Goal: Check status: Check status

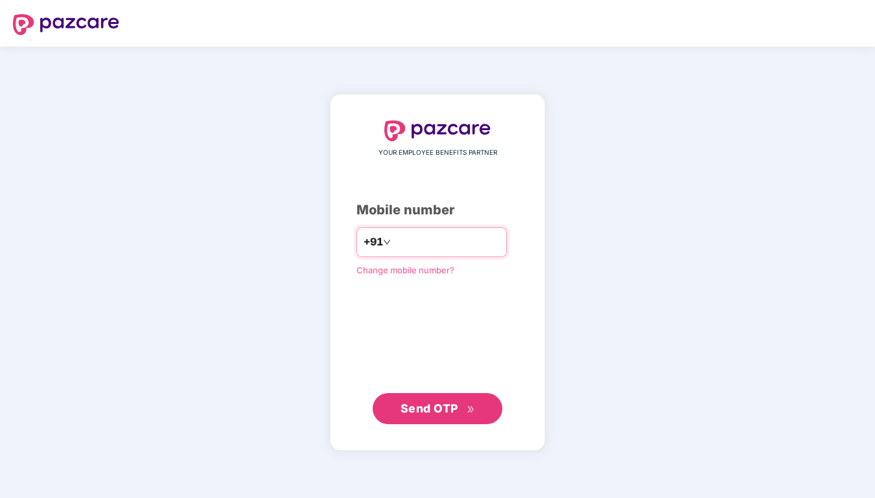
type input "**********"
click at [425, 425] on div "**********" at bounding box center [437, 273] width 215 height 358
click at [428, 412] on span "Send OTP" at bounding box center [430, 408] width 58 height 14
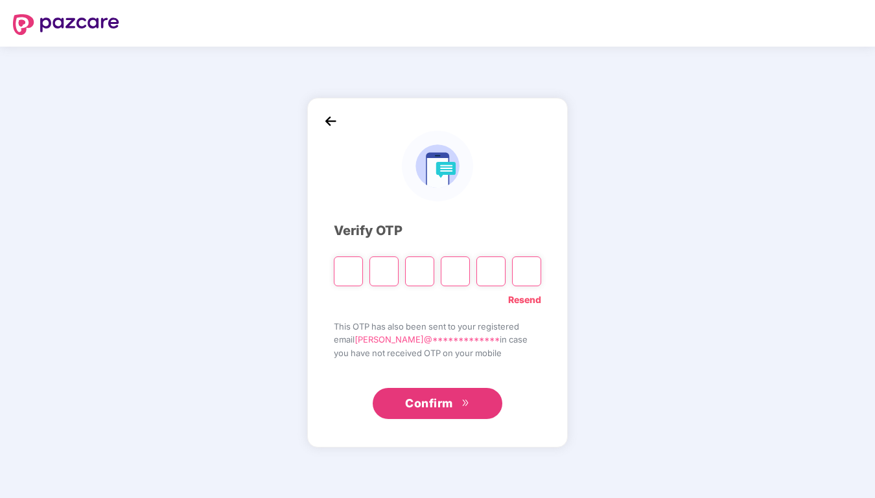
type input "*"
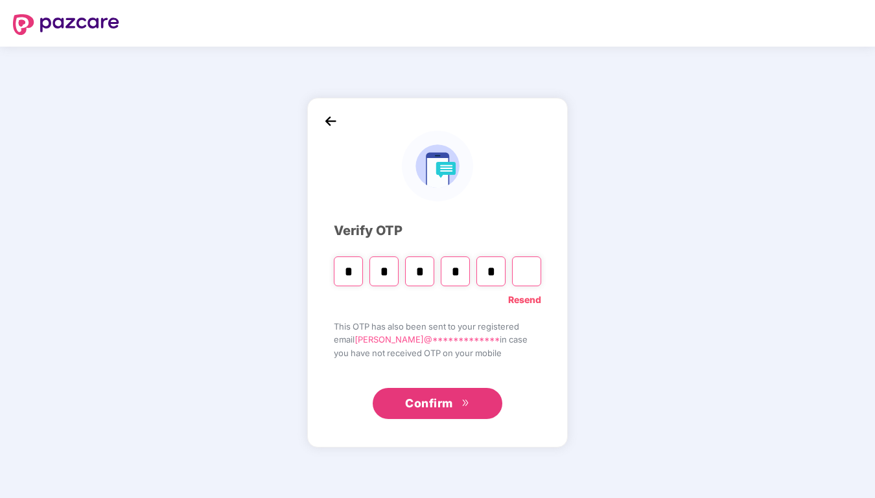
type input "*"
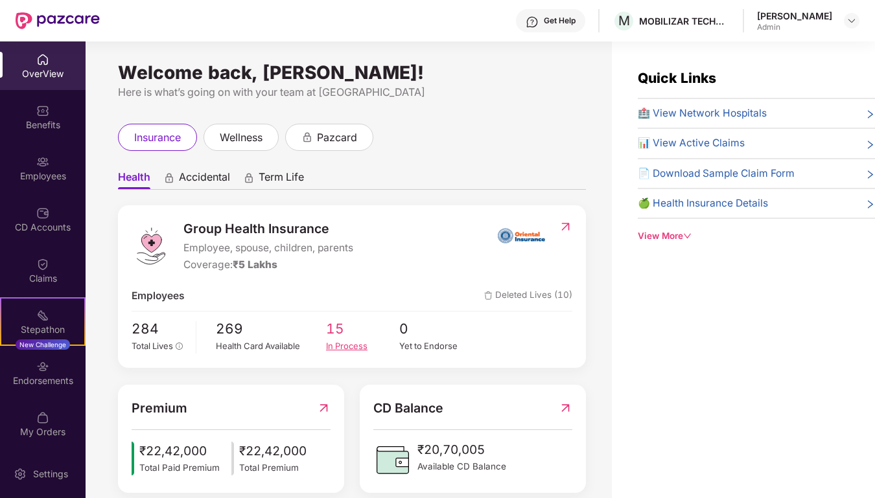
click at [342, 329] on span "15" at bounding box center [362, 328] width 73 height 21
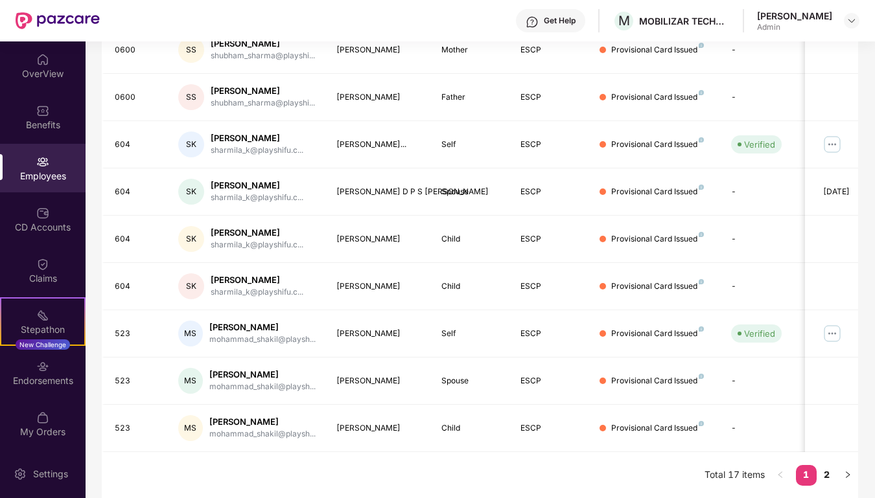
scroll to position [298, 0]
click at [832, 472] on link "2" at bounding box center [827, 474] width 21 height 19
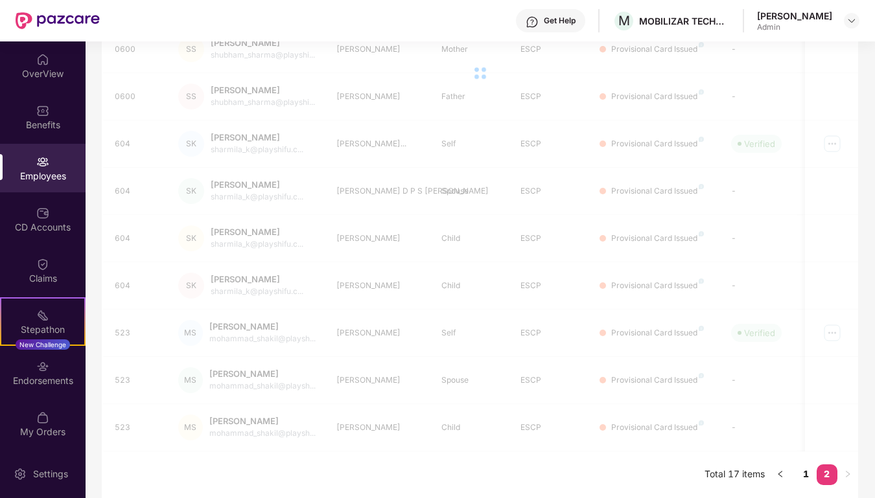
scroll to position [156, 0]
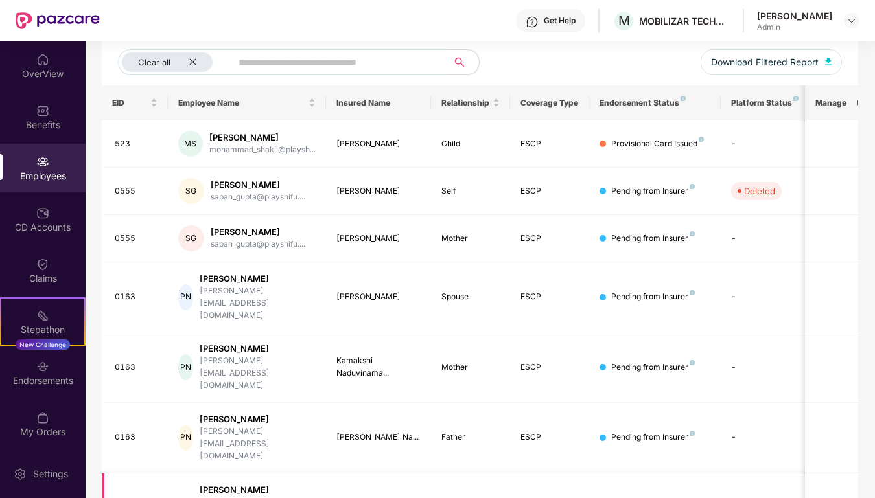
click at [45, 80] on div "OverView" at bounding box center [43, 65] width 86 height 49
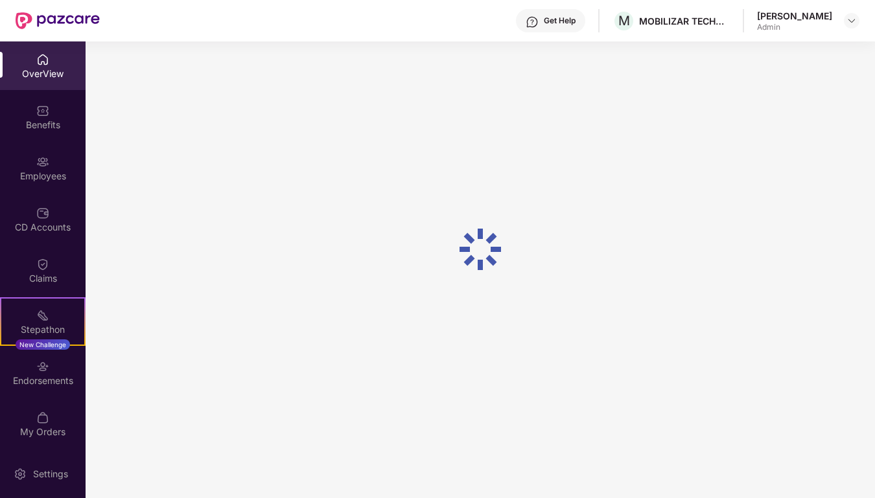
scroll to position [41, 0]
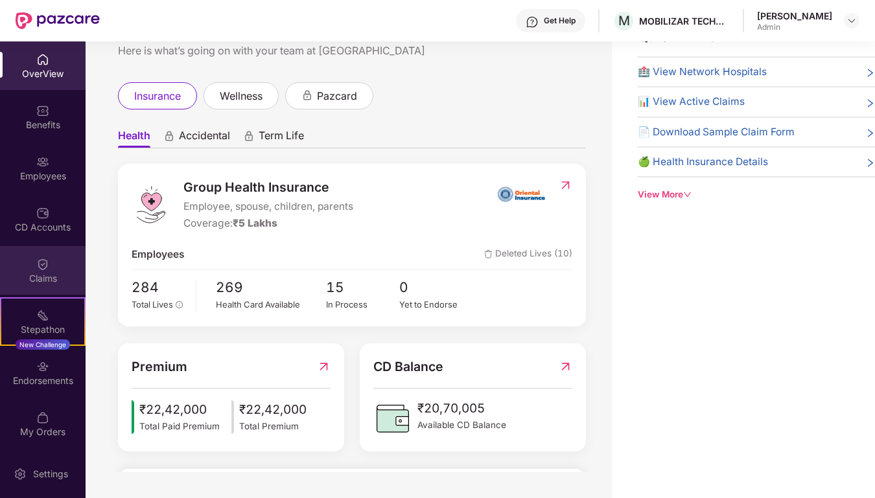
click at [44, 269] on img at bounding box center [42, 264] width 13 height 13
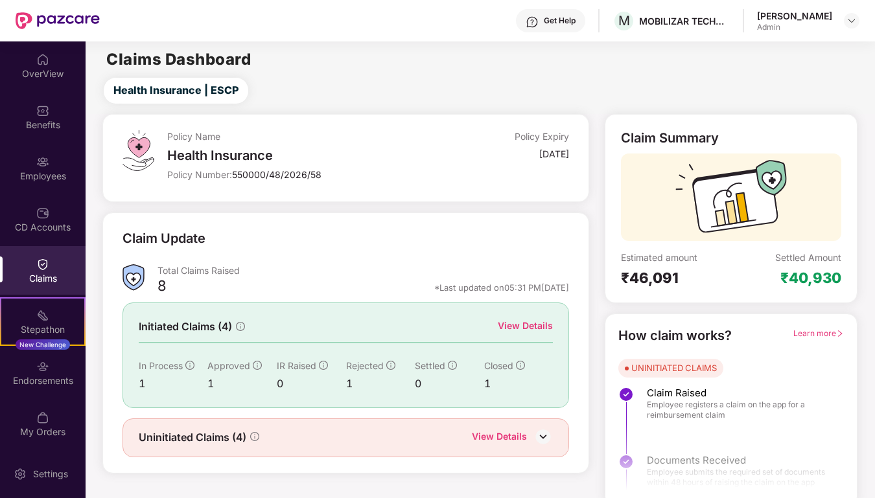
click at [524, 321] on div "View Details" at bounding box center [525, 326] width 55 height 14
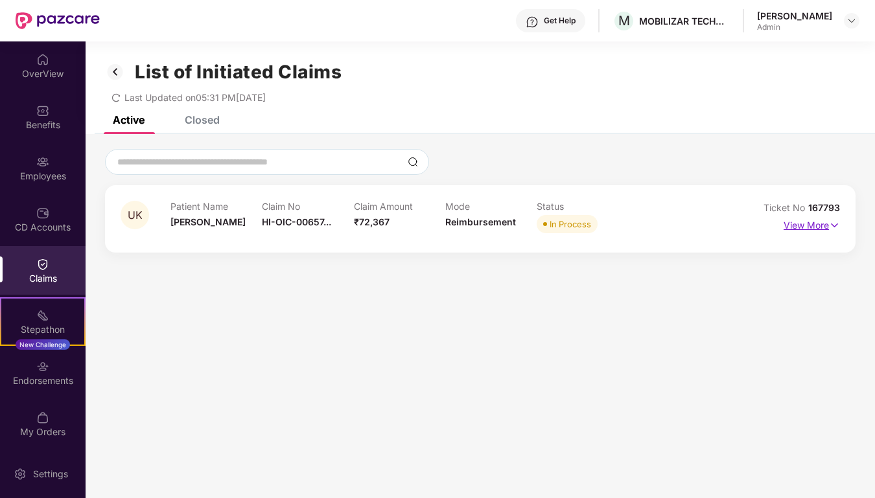
click at [821, 226] on p "View More" at bounding box center [812, 223] width 56 height 17
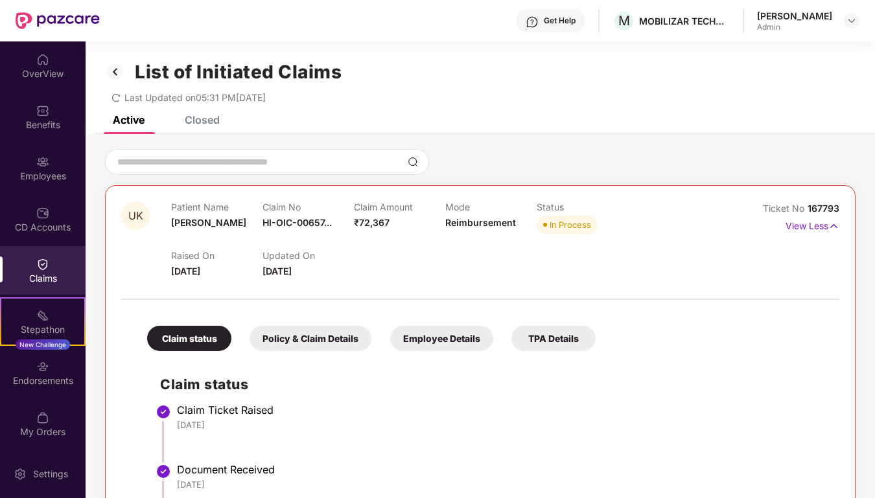
click at [318, 346] on div "Policy & Claim Details" at bounding box center [311, 338] width 122 height 25
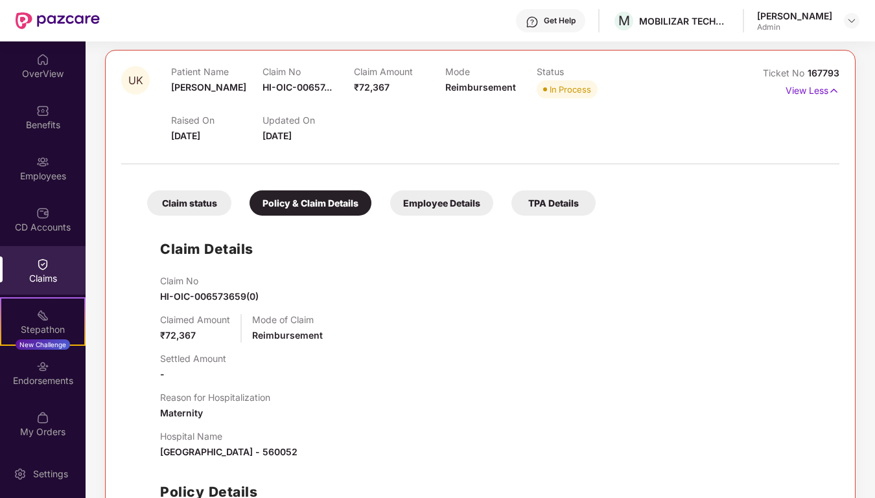
click at [439, 207] on div "Employee Details" at bounding box center [441, 203] width 103 height 25
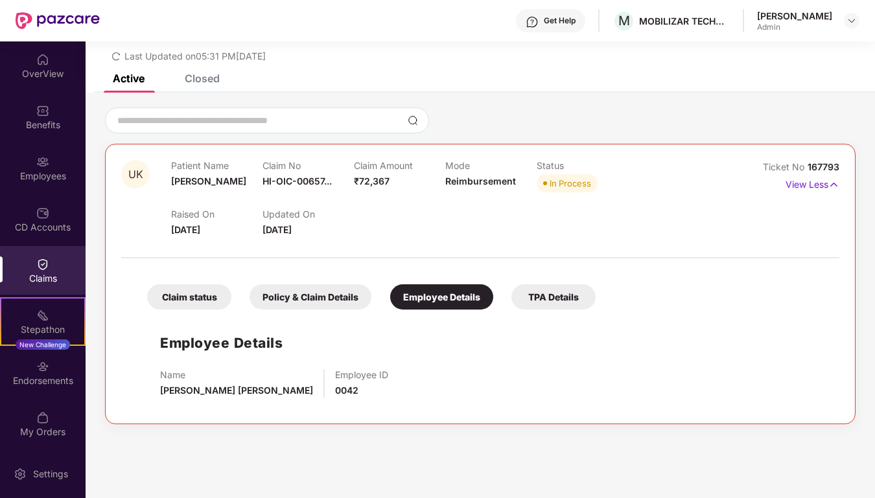
scroll to position [41, 0]
click at [530, 295] on div "TPA Details" at bounding box center [553, 297] width 84 height 25
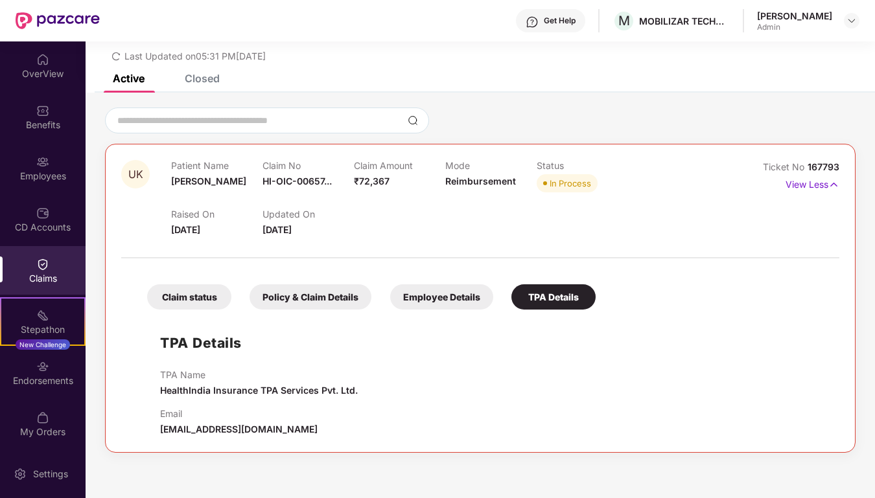
click at [203, 93] on div "UK Patient Name [PERSON_NAME] Claim No HI-OIC-00657... Claim Amount ₹72,367 Mod…" at bounding box center [480, 279] width 789 height 373
click at [203, 84] on div "Closed" at bounding box center [202, 78] width 35 height 13
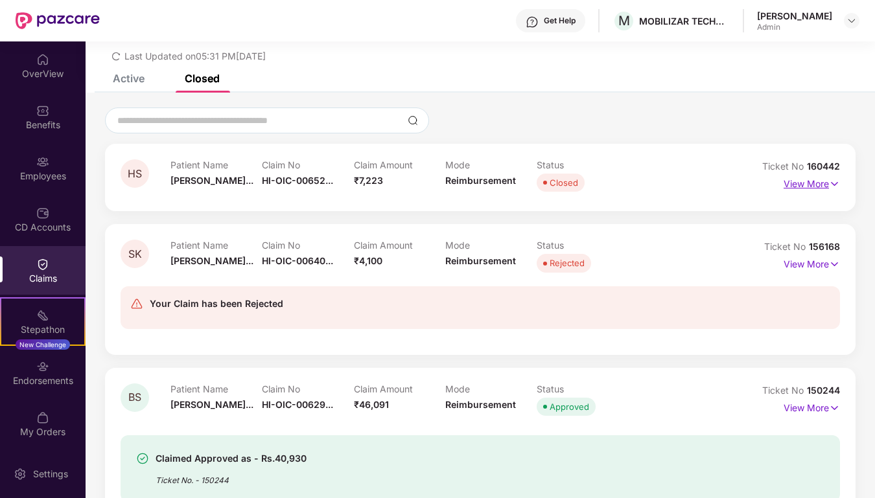
click at [832, 181] on img at bounding box center [834, 184] width 11 height 14
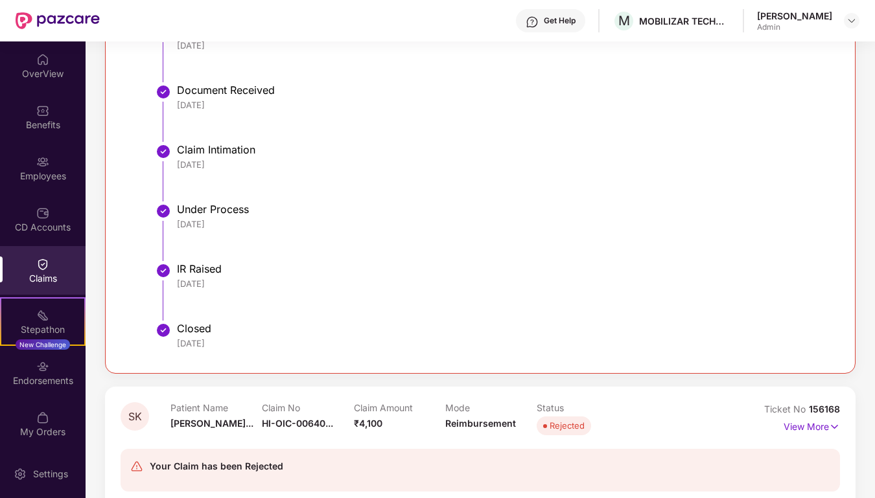
scroll to position [280, 0]
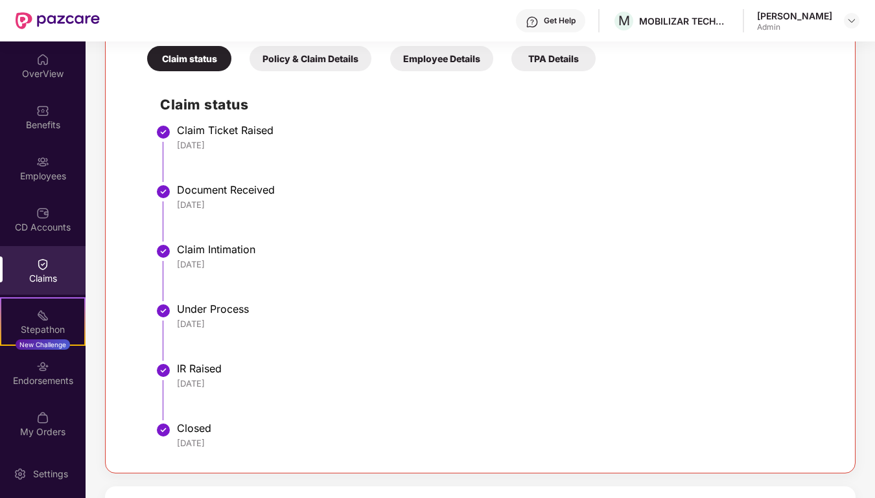
click at [323, 52] on div "Policy & Claim Details" at bounding box center [311, 58] width 122 height 25
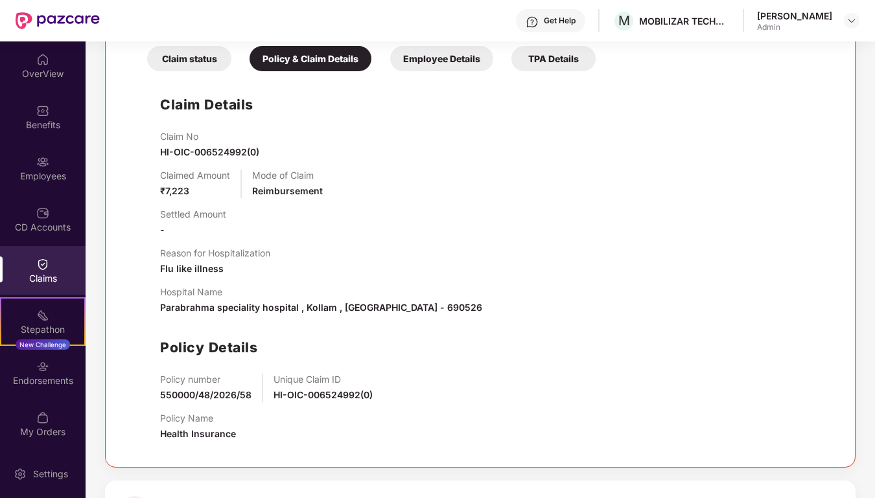
click at [437, 56] on div "Employee Details" at bounding box center [441, 58] width 103 height 25
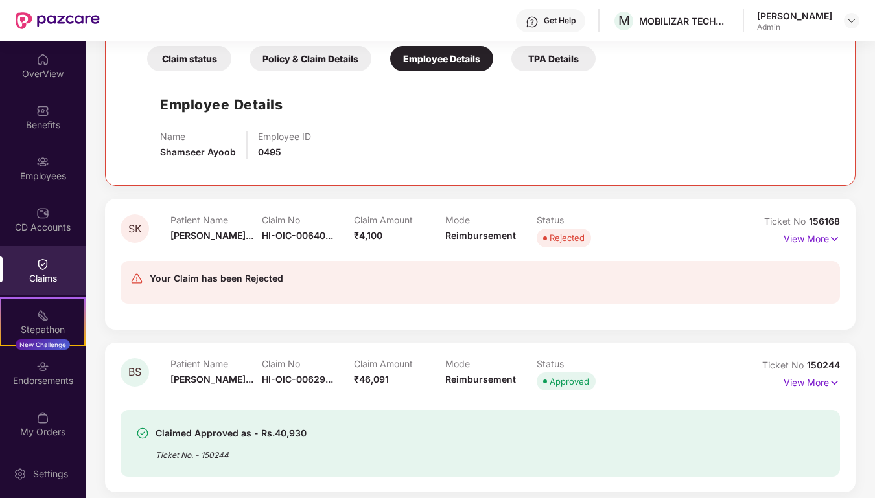
click at [552, 60] on div "TPA Details" at bounding box center [553, 58] width 84 height 25
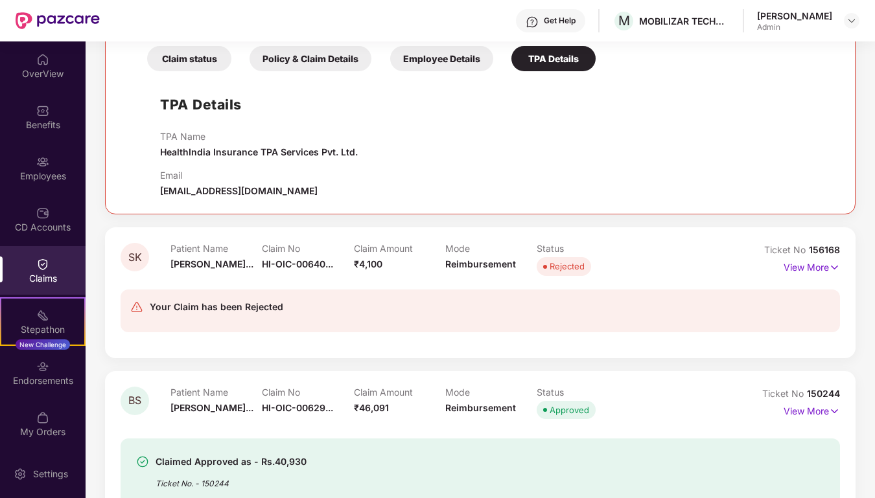
click at [200, 59] on div "Claim status" at bounding box center [189, 58] width 84 height 25
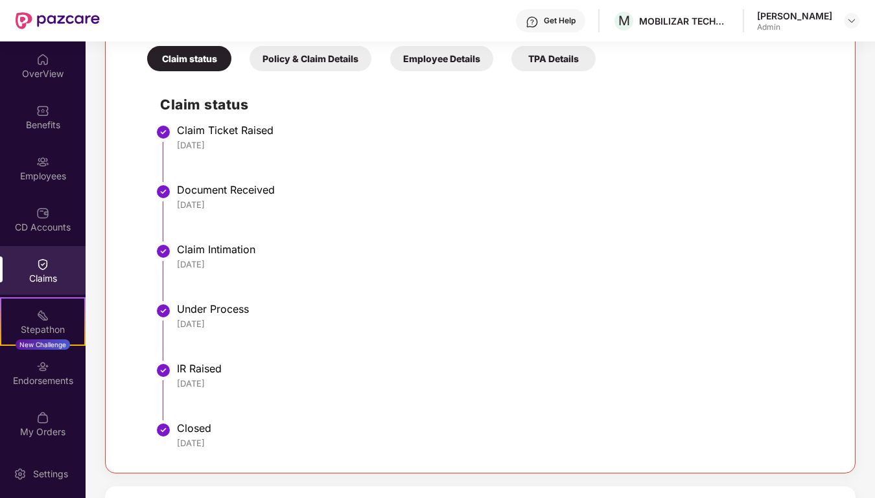
click at [298, 56] on div "Policy & Claim Details" at bounding box center [311, 58] width 122 height 25
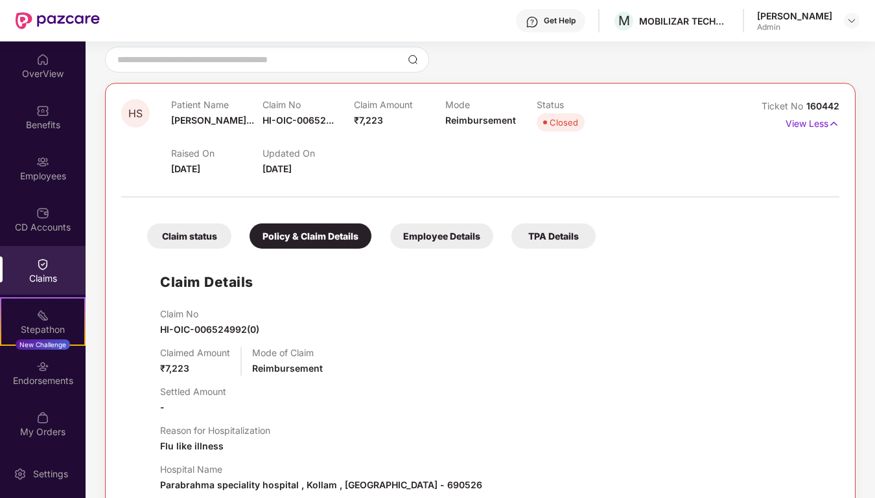
scroll to position [104, 0]
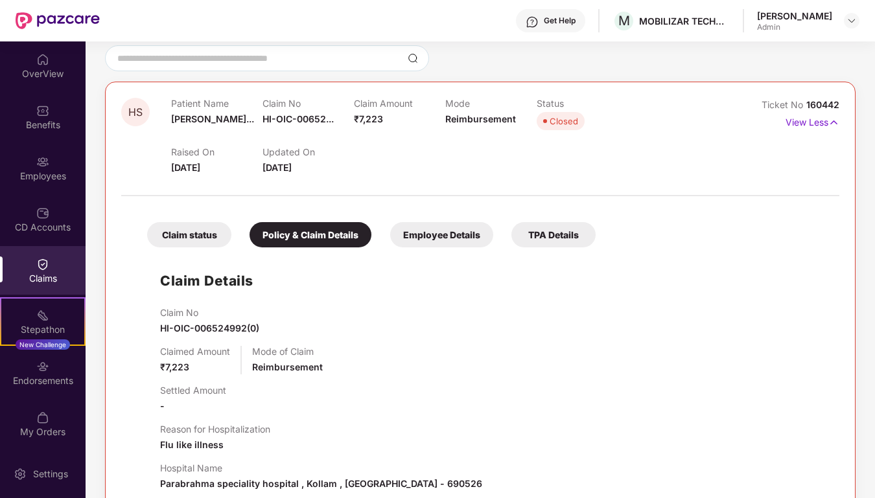
click at [186, 235] on div "Claim status" at bounding box center [189, 234] width 84 height 25
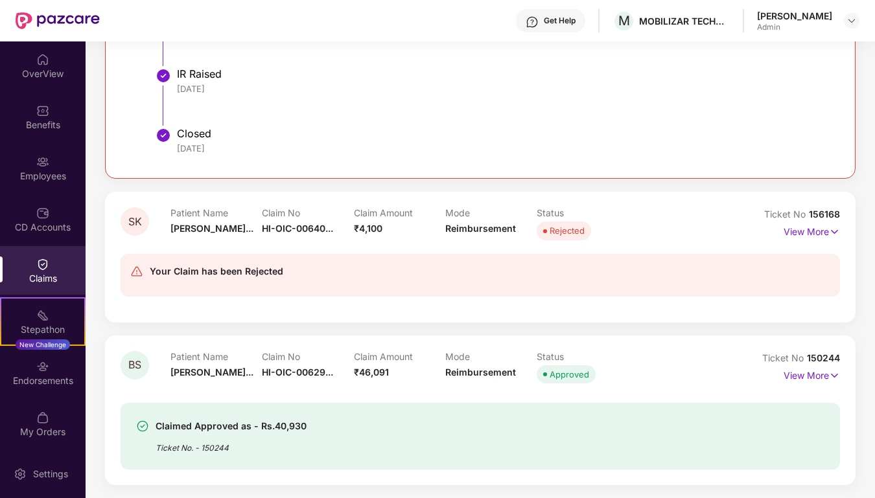
scroll to position [574, 0]
click at [809, 373] on p "View More" at bounding box center [812, 374] width 56 height 17
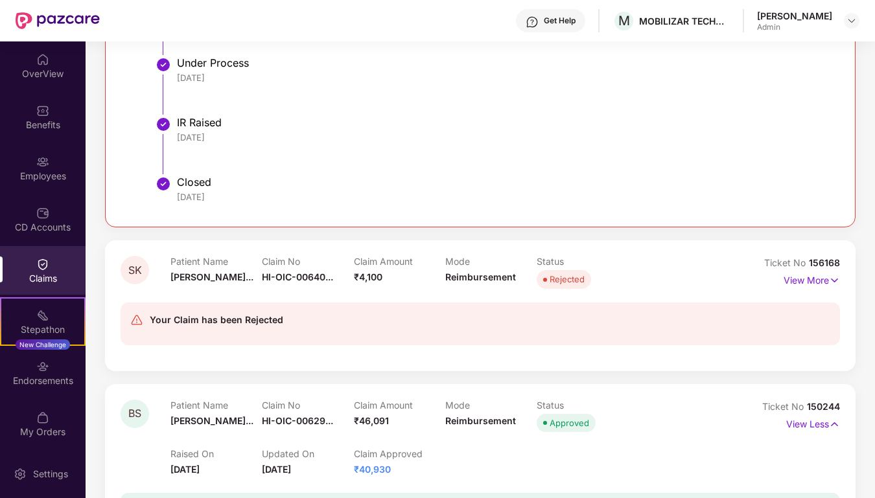
scroll to position [530, 0]
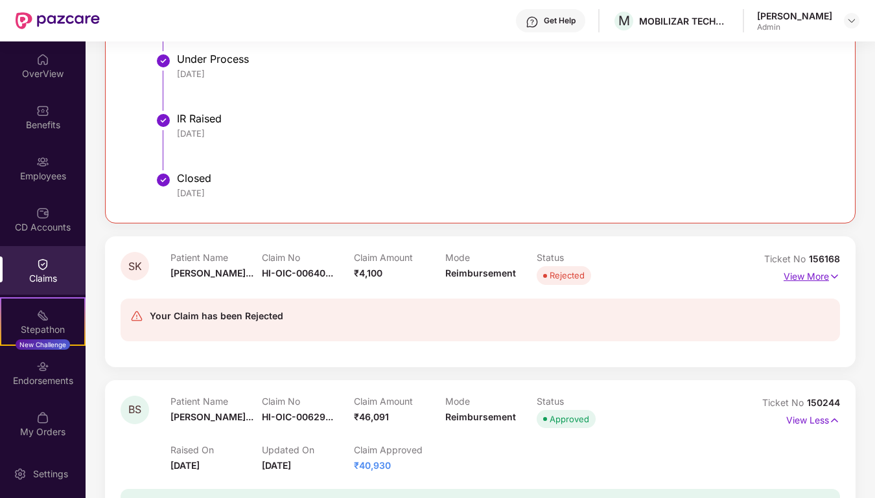
click at [829, 271] on img at bounding box center [834, 277] width 11 height 14
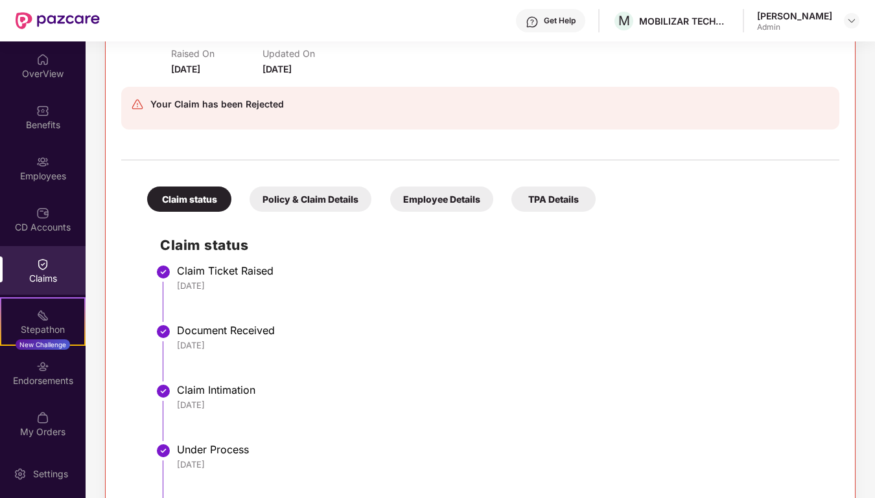
scroll to position [784, 0]
click at [335, 207] on div "Policy & Claim Details" at bounding box center [311, 199] width 122 height 25
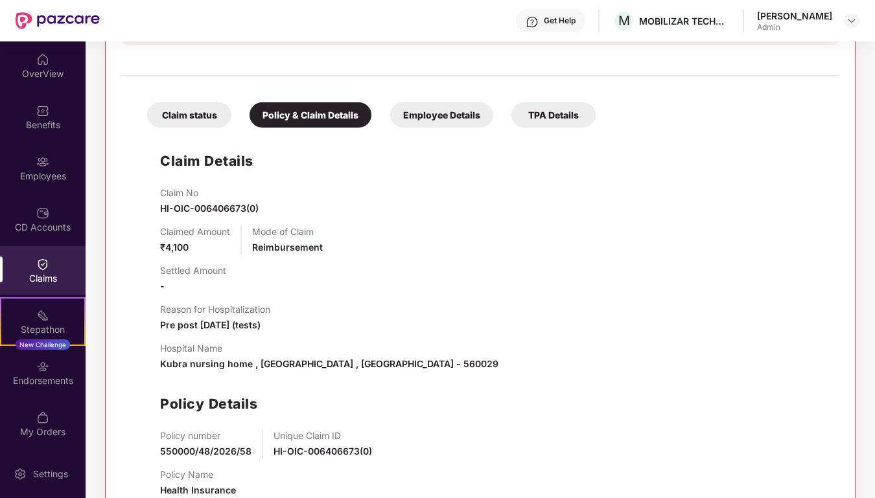
scroll to position [910, 0]
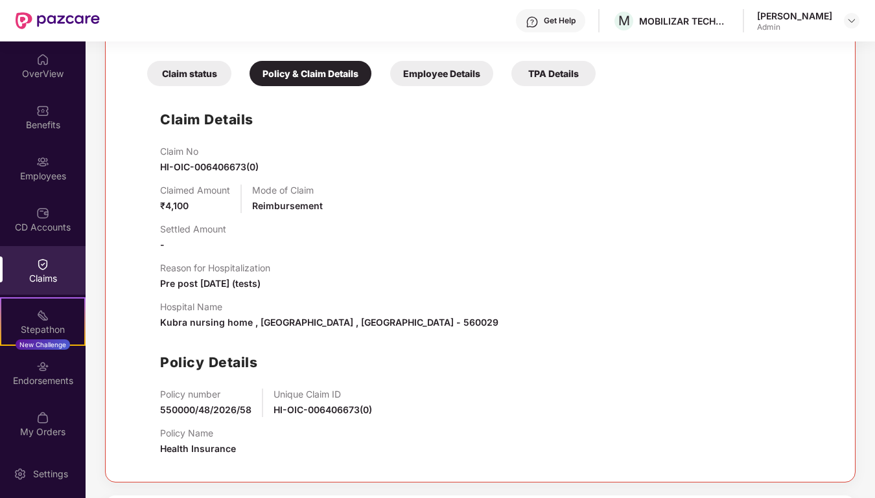
click at [200, 104] on div "Claim Details Claim No HI-OIC-006406673(0) Claimed Amount ₹4,100 Mode of Claim …" at bounding box center [480, 280] width 692 height 374
click at [199, 78] on div "Claim status" at bounding box center [189, 73] width 84 height 25
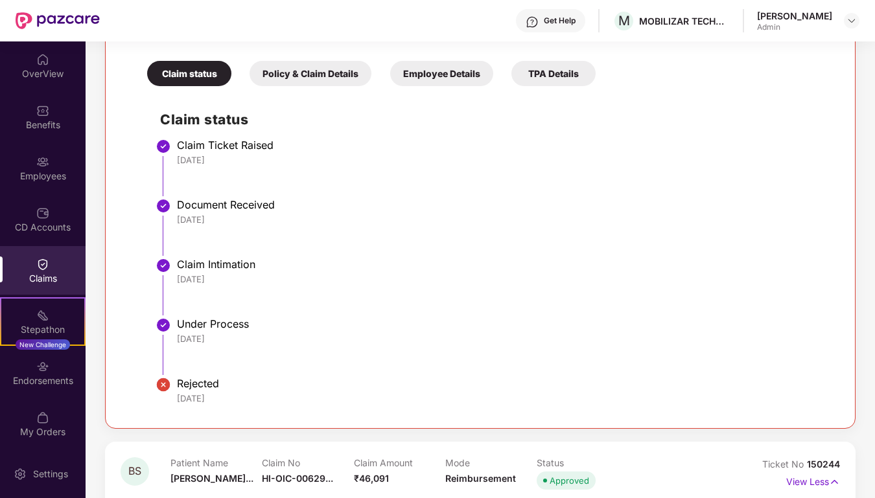
click at [451, 82] on div "Employee Details" at bounding box center [441, 73] width 103 height 25
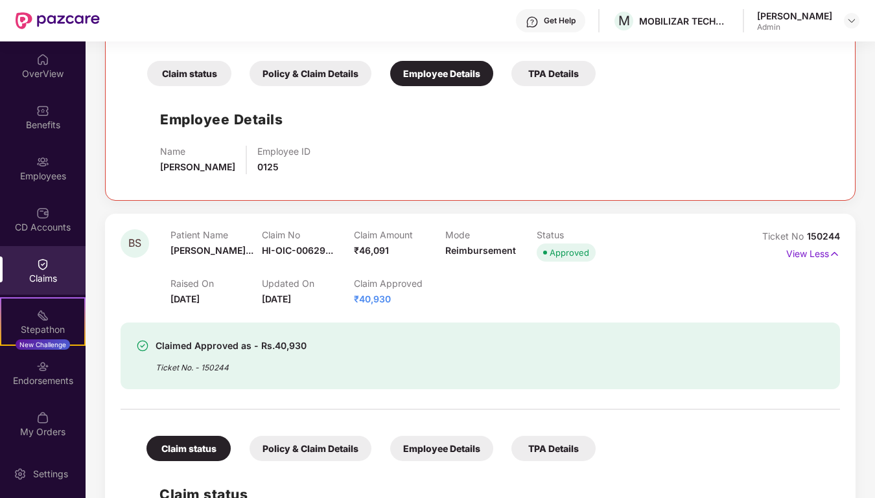
scroll to position [0, 0]
